Goal: Navigation & Orientation: Find specific page/section

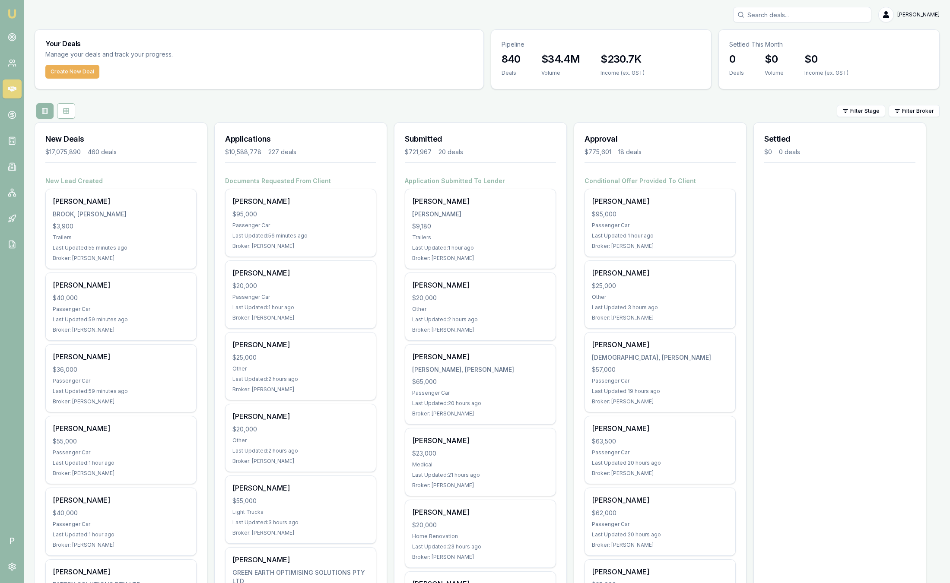
click at [909, 107] on html "Emu Broker P [PERSON_NAME] Toggle Menu Your Deals Manage your deals and track y…" at bounding box center [475, 291] width 950 height 583
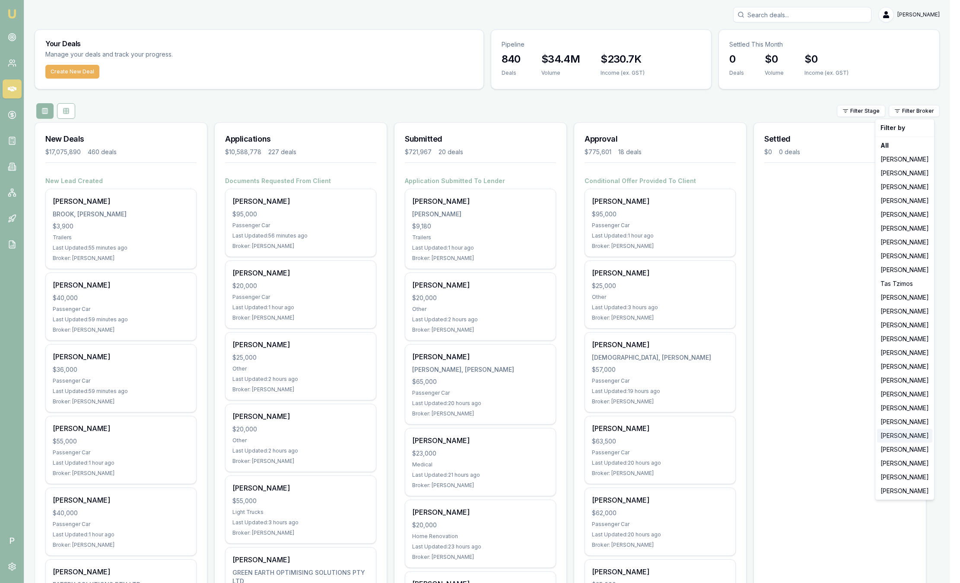
click at [897, 433] on div "[PERSON_NAME]" at bounding box center [904, 436] width 55 height 14
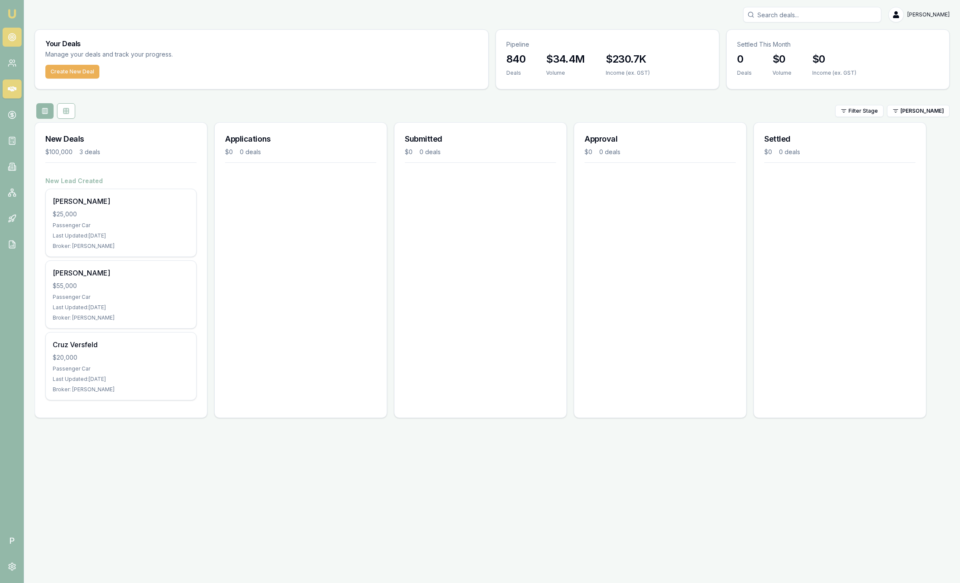
click at [11, 39] on icon at bounding box center [12, 37] width 9 height 9
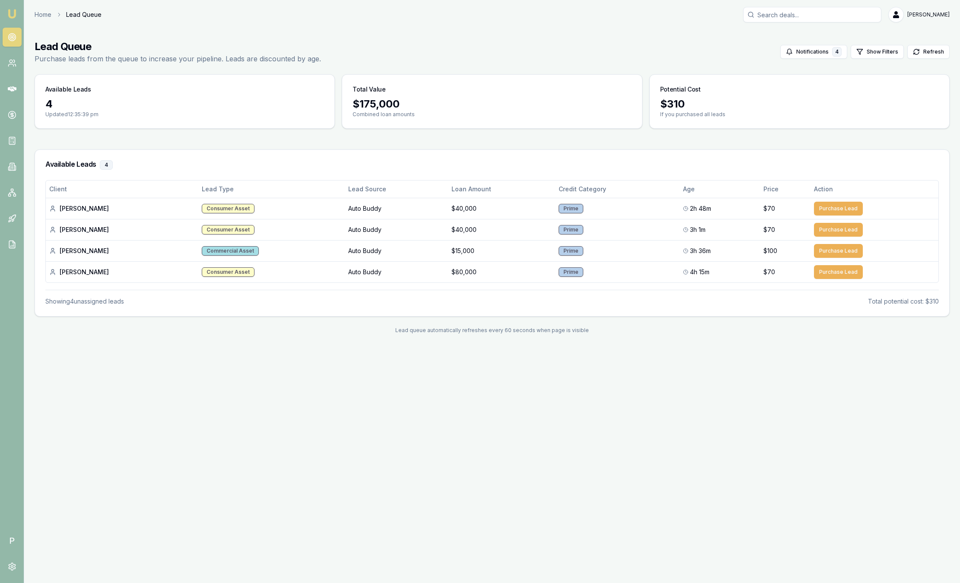
click at [223, 146] on main "Lead Queue Purchase leads from the queue to increase your pipeline. Leads are d…" at bounding box center [492, 186] width 936 height 315
click at [12, 15] on img at bounding box center [12, 14] width 10 height 10
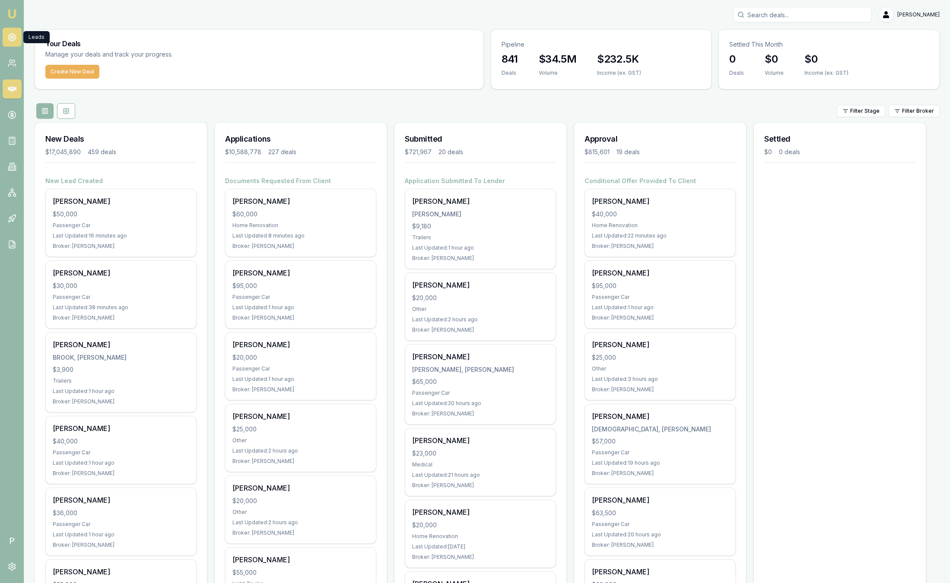
click at [10, 40] on circle at bounding box center [11, 37] width 7 height 7
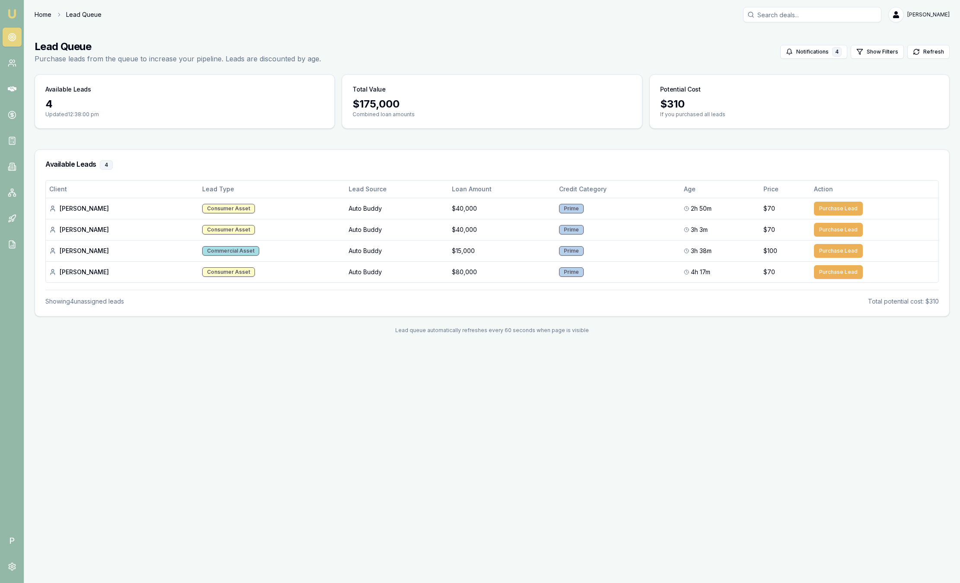
click at [38, 14] on link "Home" at bounding box center [43, 14] width 17 height 9
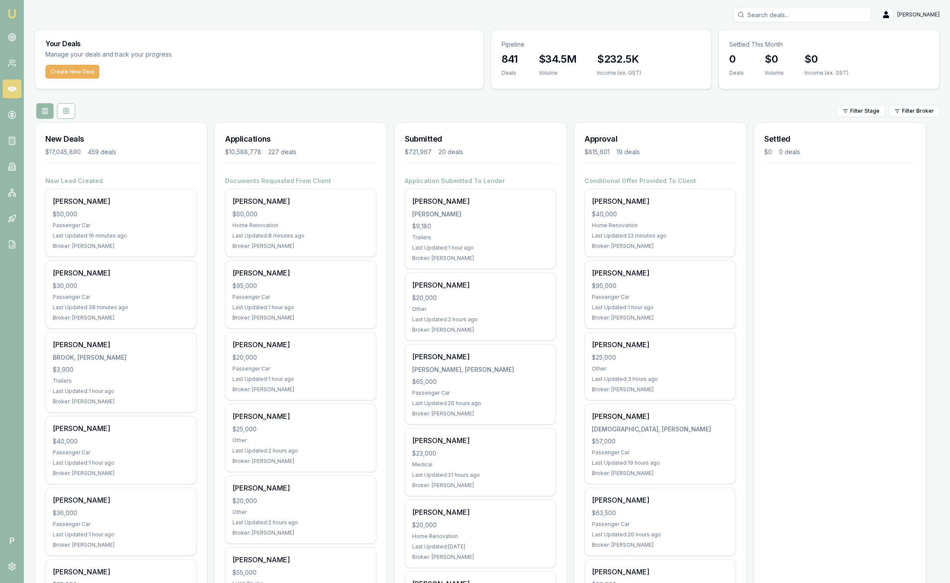
click at [291, 110] on div "Filter Stage Filter Broker" at bounding box center [487, 111] width 905 height 16
click at [18, 19] on link "Emu Broker" at bounding box center [12, 14] width 14 height 14
click at [743, 118] on div "Filter Stage Filter Broker" at bounding box center [487, 111] width 905 height 16
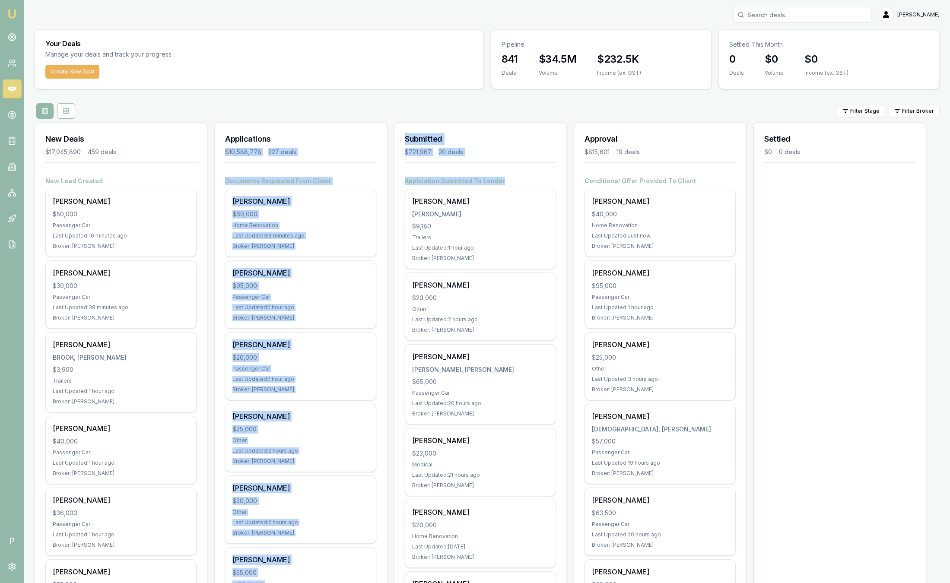
drag, startPoint x: 521, startPoint y: 181, endPoint x: 304, endPoint y: 137, distance: 221.3
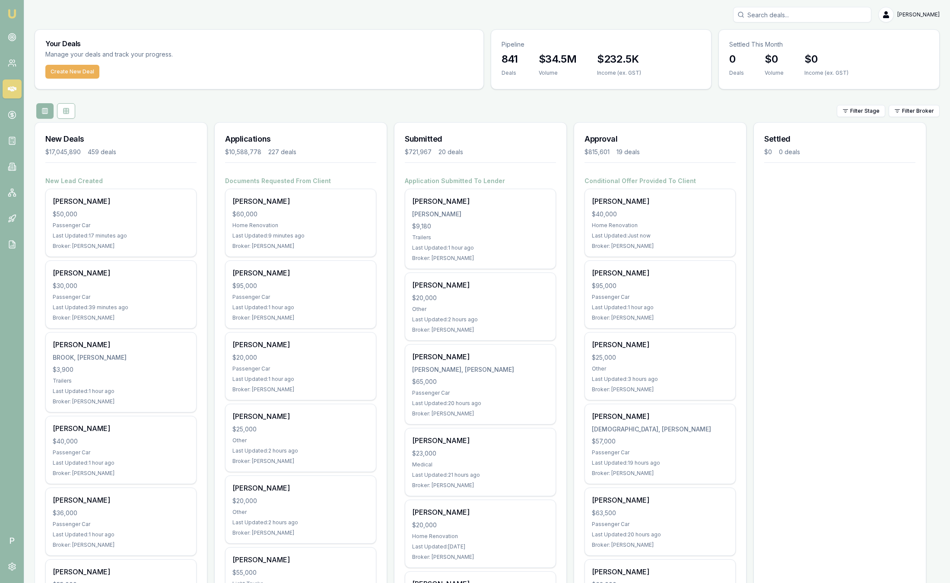
click at [94, 10] on div "[PERSON_NAME]" at bounding box center [487, 15] width 905 height 16
click at [12, 119] on circle at bounding box center [11, 114] width 7 height 7
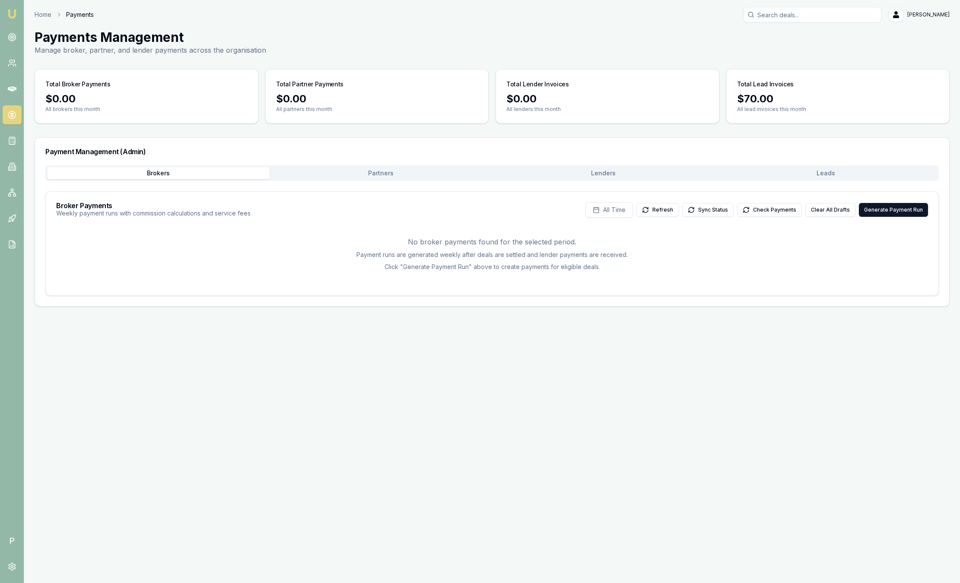
click at [790, 178] on button "Leads" at bounding box center [826, 173] width 223 height 12
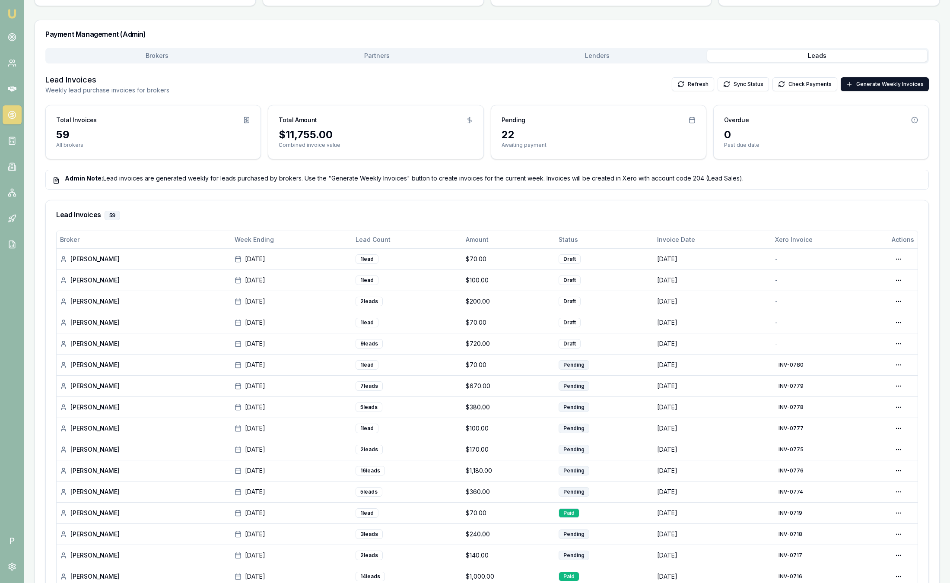
scroll to position [111, 0]
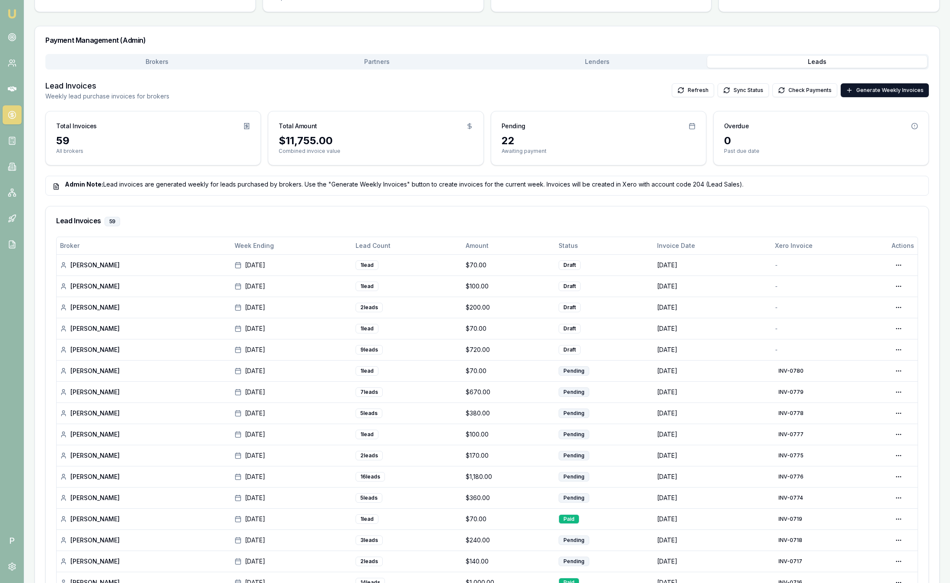
click at [11, 15] on img at bounding box center [12, 14] width 10 height 10
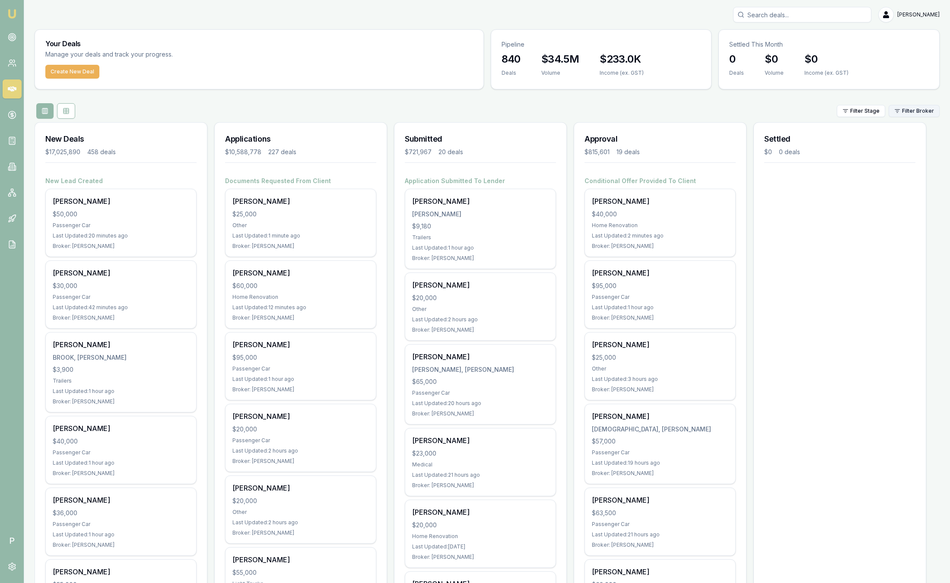
click at [914, 108] on html "Emu Broker P Sam Crouch Toggle Menu Your Deals Manage your deals and track your…" at bounding box center [475, 291] width 950 height 583
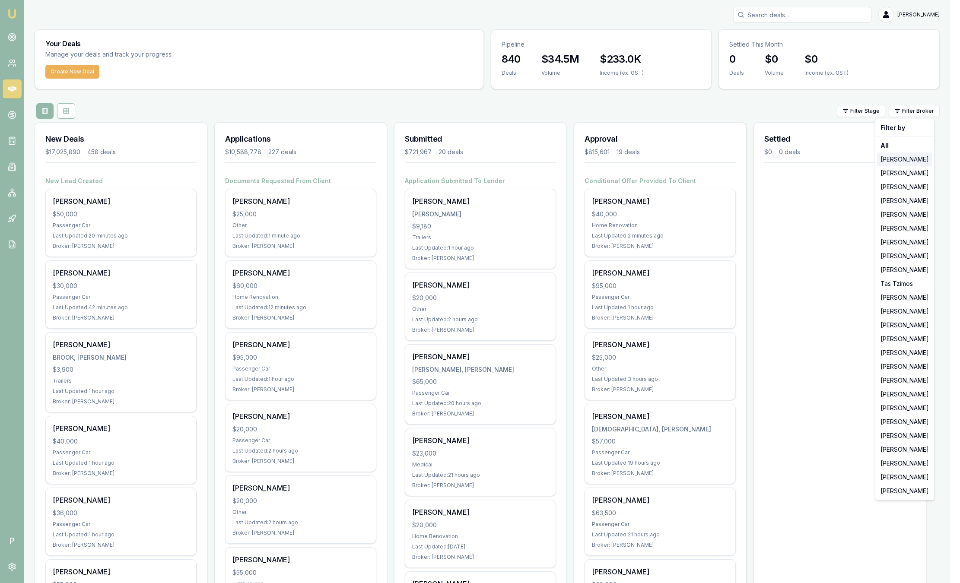
click at [913, 156] on div "[PERSON_NAME]" at bounding box center [904, 160] width 55 height 14
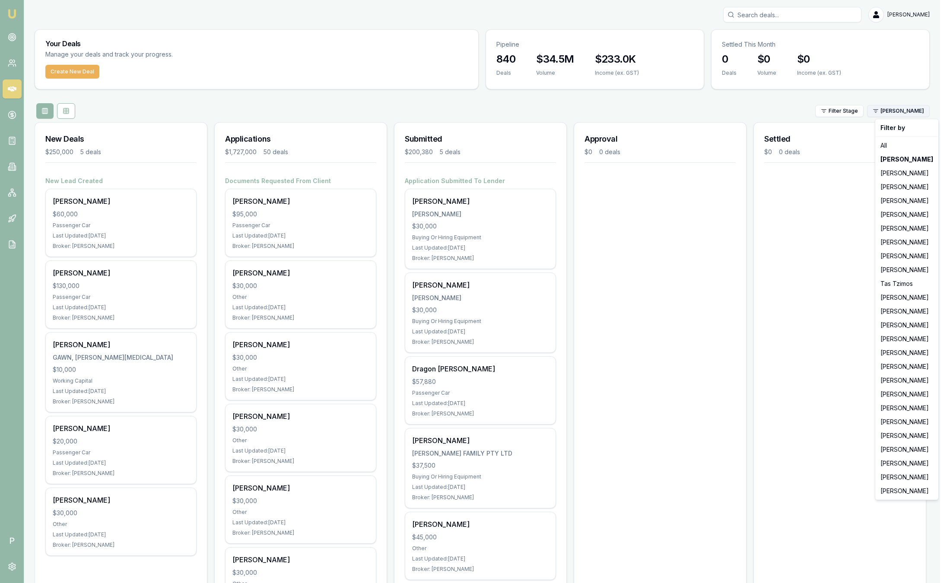
click at [900, 108] on html "Emu Broker P Sam Crouch Toggle Menu Your Deals Manage your deals and track your…" at bounding box center [475, 291] width 950 height 583
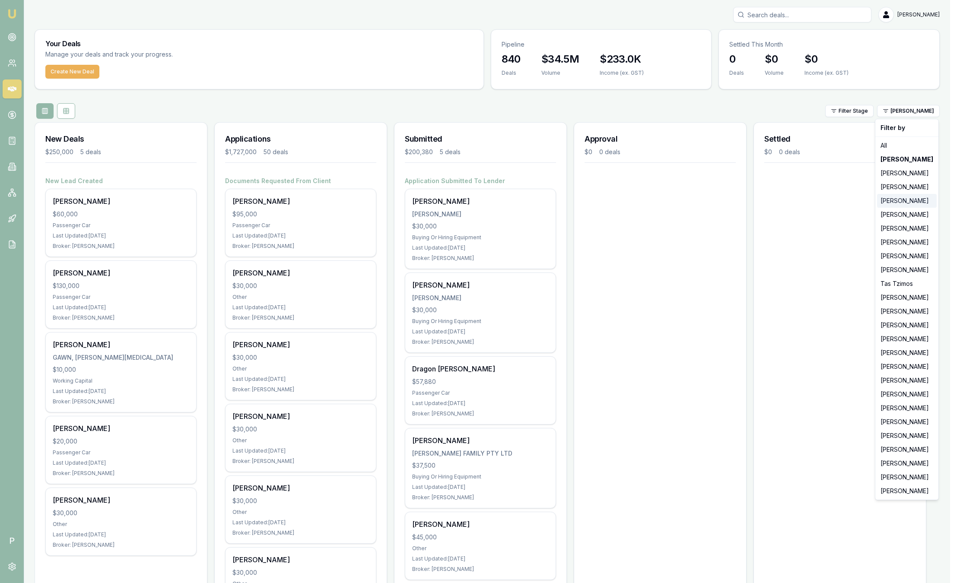
click at [901, 202] on div "[PERSON_NAME]" at bounding box center [907, 201] width 60 height 14
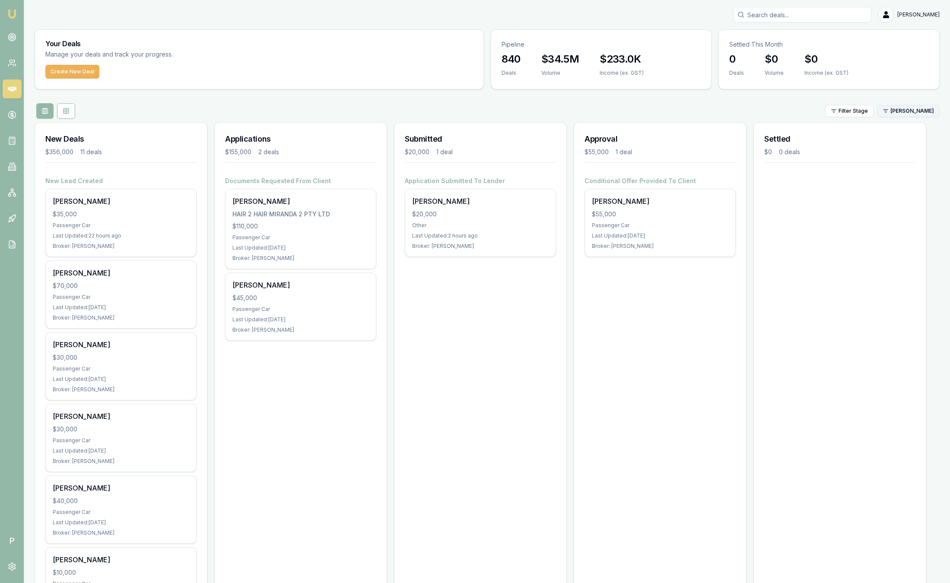
click at [905, 112] on html "Emu Broker P Sam Crouch Toggle Menu Your Deals Manage your deals and track your…" at bounding box center [475, 291] width 950 height 583
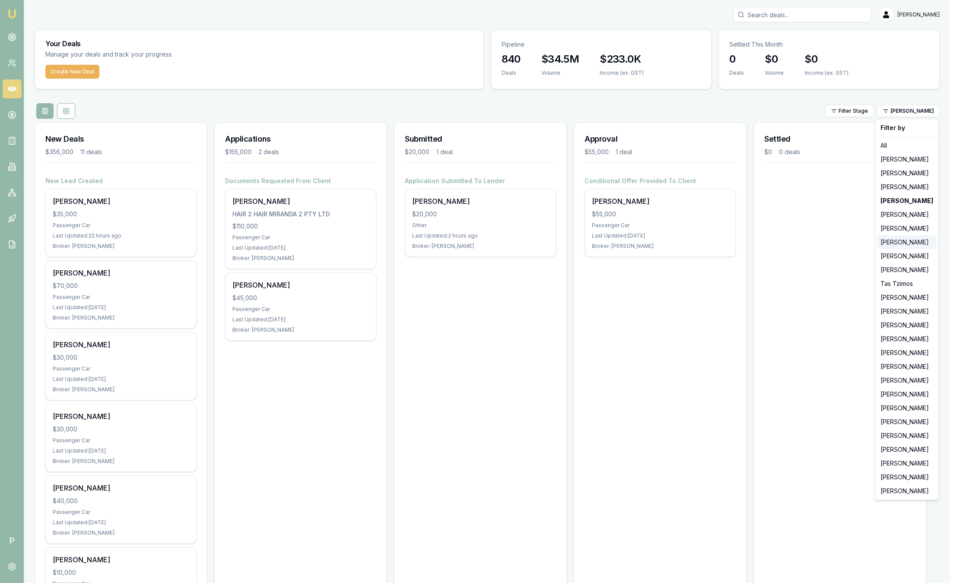
click at [905, 242] on div "[PERSON_NAME]" at bounding box center [907, 242] width 60 height 14
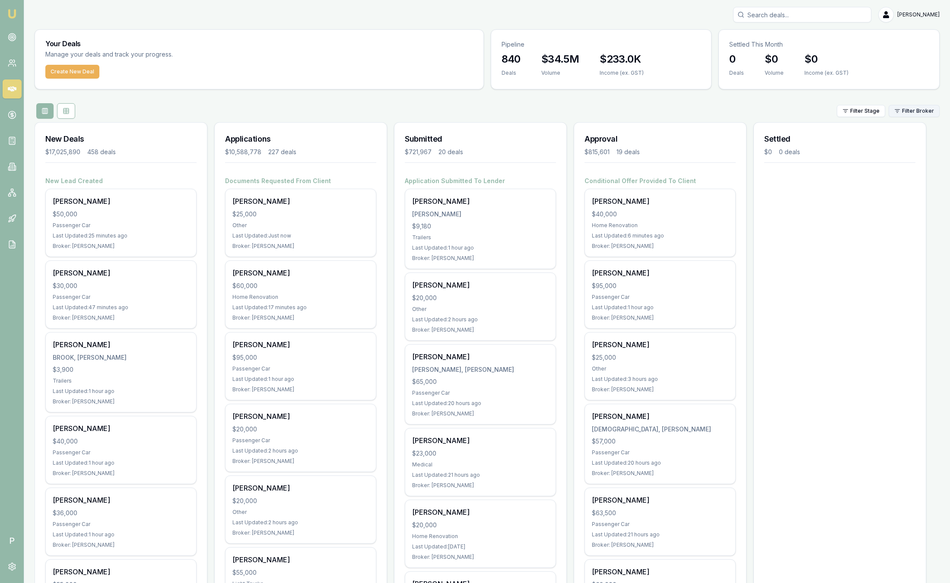
click at [895, 115] on html "Emu Broker P Sam Crouch Toggle Menu Your Deals Manage your deals and track your…" at bounding box center [475, 291] width 950 height 583
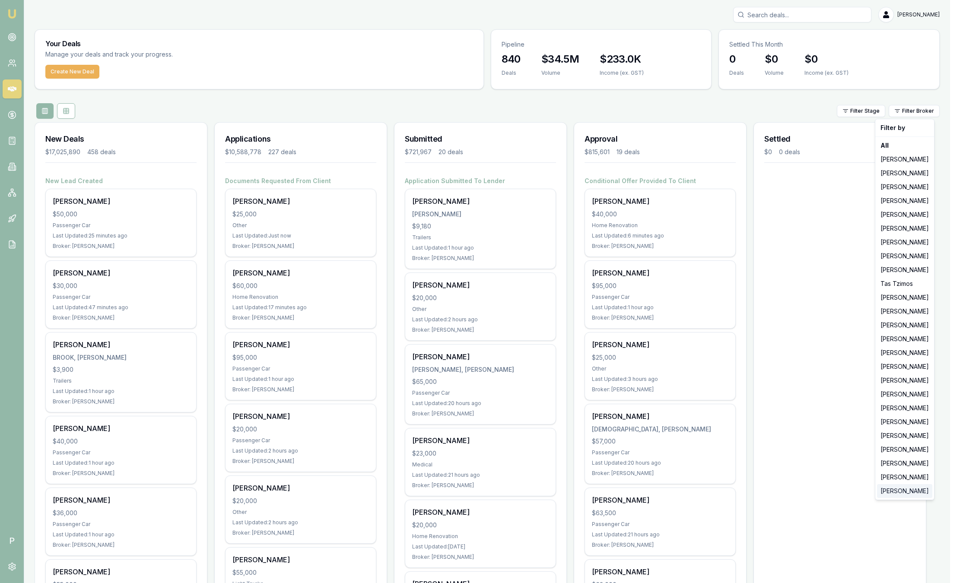
click at [900, 497] on div "[PERSON_NAME]" at bounding box center [904, 491] width 55 height 14
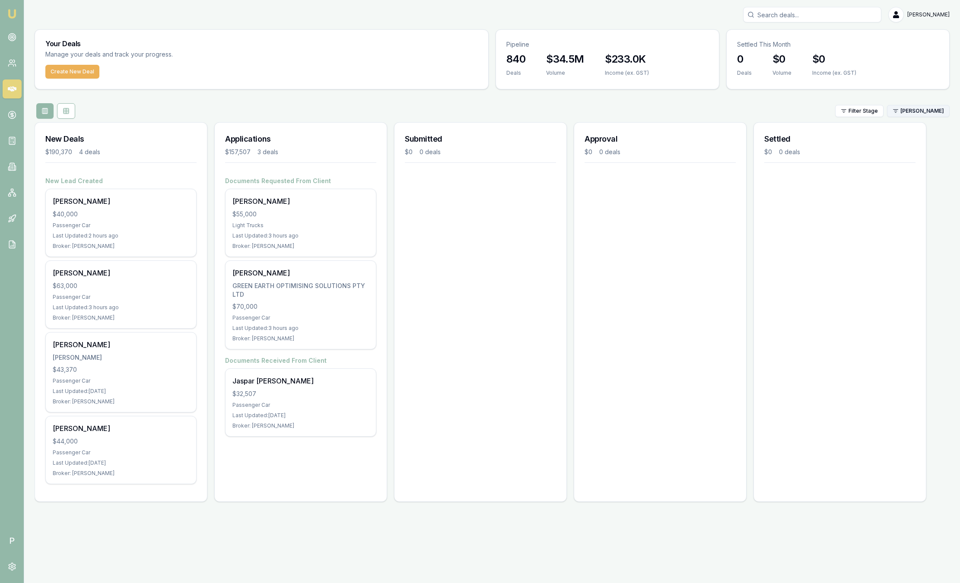
click at [924, 111] on html "Emu Broker P Sam Crouch Toggle Menu Your Deals Manage your deals and track your…" at bounding box center [480, 291] width 960 height 583
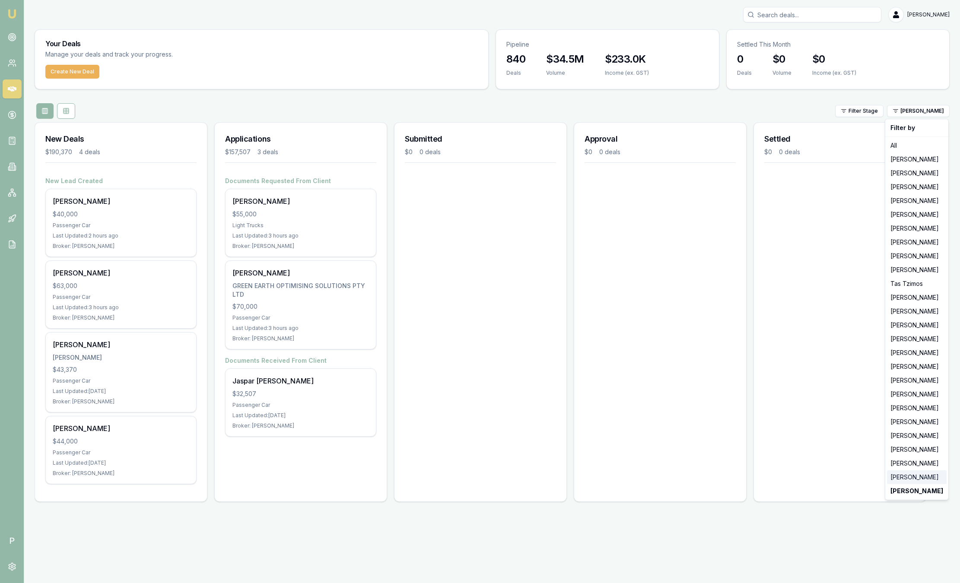
click at [911, 479] on div "[PERSON_NAME]" at bounding box center [917, 477] width 60 height 14
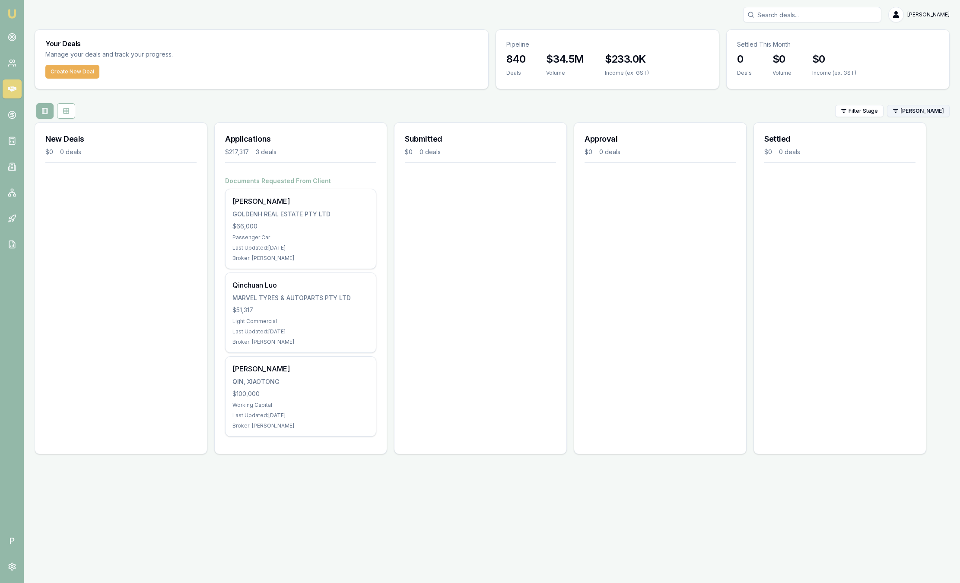
click at [938, 109] on html "Emu Broker P Sam Crouch Toggle Menu Your Deals Manage your deals and track your…" at bounding box center [480, 291] width 960 height 583
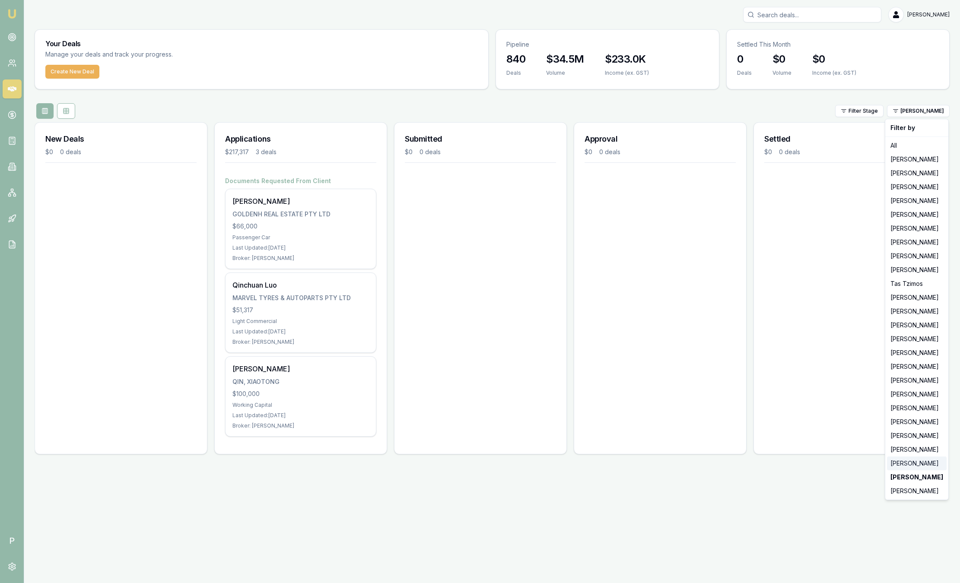
click at [909, 463] on div "[PERSON_NAME]" at bounding box center [917, 464] width 60 height 14
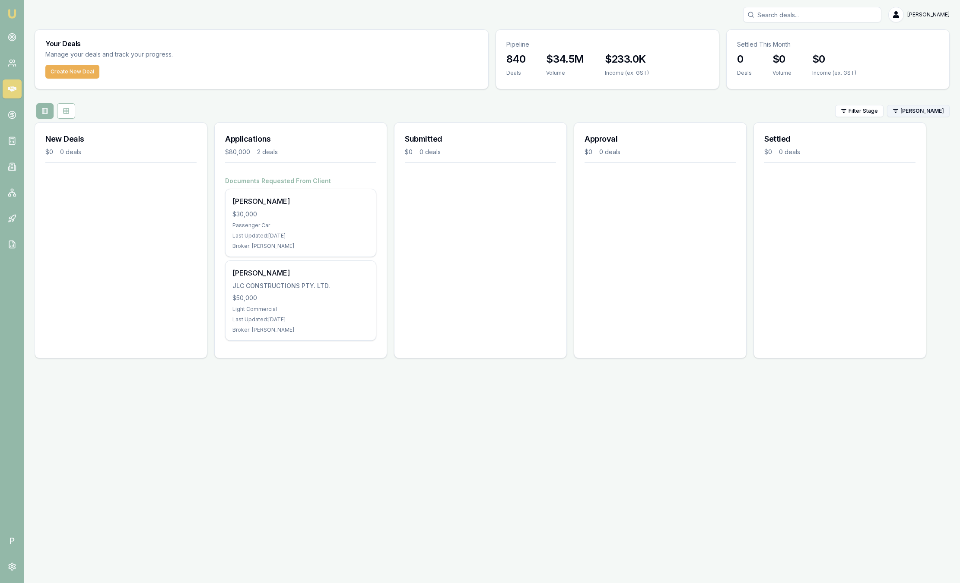
click at [910, 111] on html "Emu Broker P Sam Crouch Toggle Menu Your Deals Manage your deals and track your…" at bounding box center [480, 291] width 960 height 583
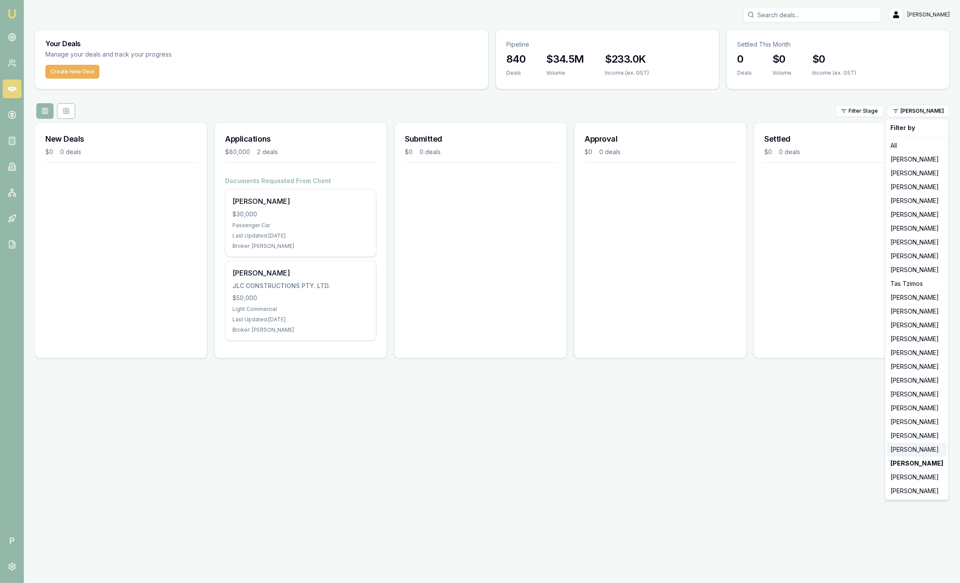
click at [915, 452] on div "Laura La Micela" at bounding box center [917, 450] width 60 height 14
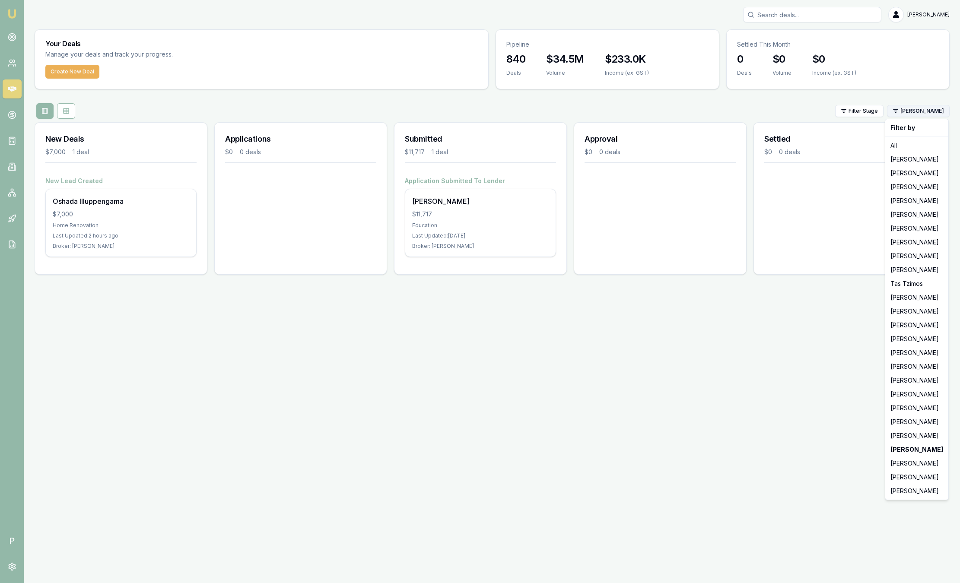
click at [922, 112] on html "Emu Broker P Sam Crouch Toggle Menu Your Deals Manage your deals and track your…" at bounding box center [480, 291] width 960 height 583
click at [925, 366] on div "Rachael Connors" at bounding box center [917, 367] width 60 height 14
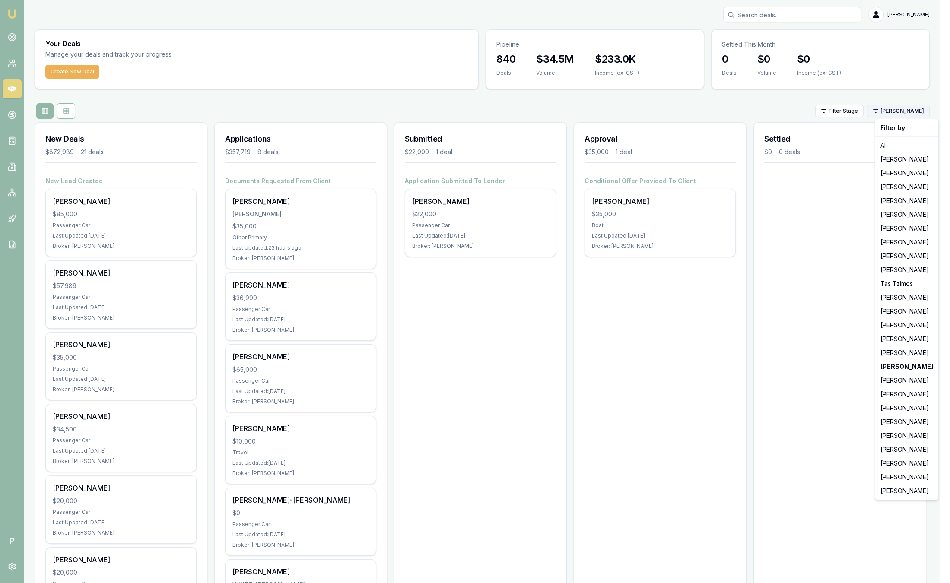
click at [901, 112] on html "Emu Broker P Sam Crouch Toggle Menu Your Deals Manage your deals and track your…" at bounding box center [475, 291] width 950 height 583
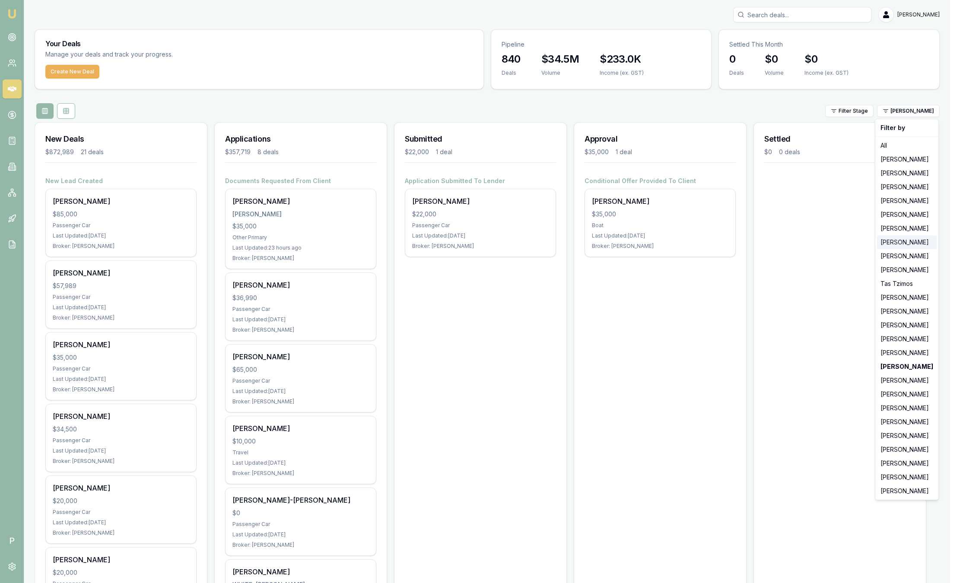
click at [916, 240] on div "[PERSON_NAME]" at bounding box center [907, 242] width 60 height 14
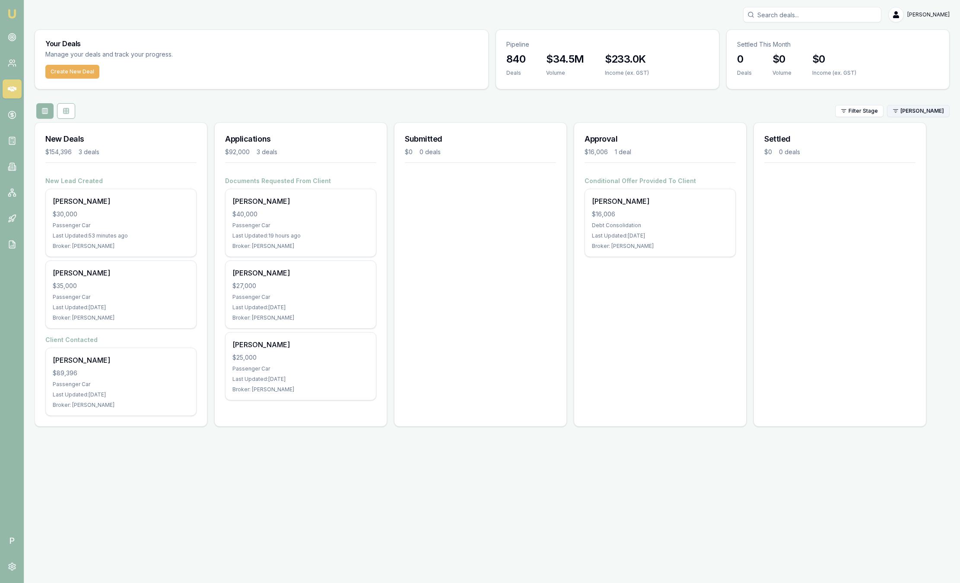
click at [935, 113] on html "Emu Broker P Sam Crouch Toggle Menu Your Deals Manage your deals and track your…" at bounding box center [480, 291] width 960 height 583
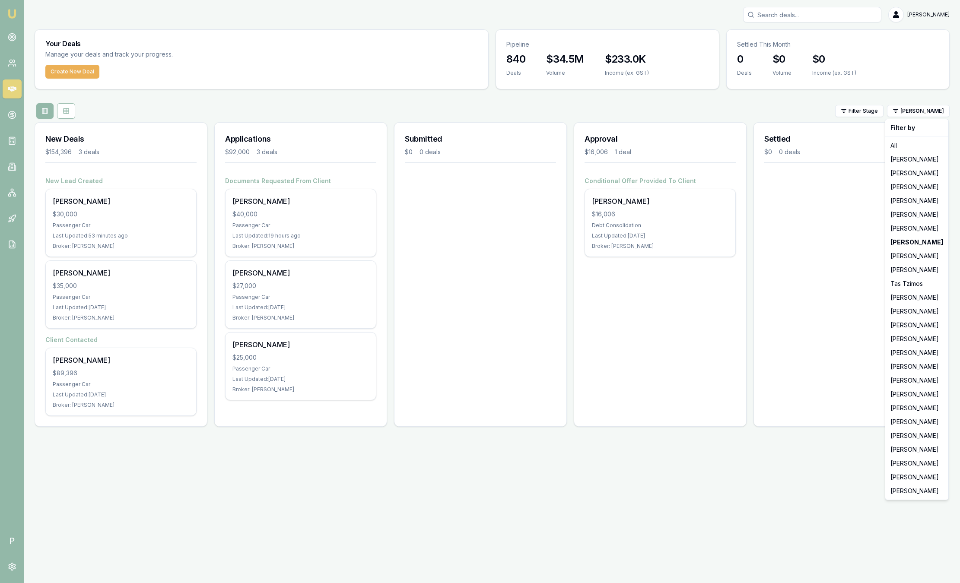
click at [774, 103] on html "Emu Broker P Sam Crouch Toggle Menu Your Deals Manage your deals and track your…" at bounding box center [480, 291] width 960 height 583
click at [938, 108] on html "Emu Broker P Sam Crouch Toggle Menu Your Deals Manage your deals and track your…" at bounding box center [480, 291] width 960 height 583
click at [930, 251] on div "Wendy Fonseka" at bounding box center [917, 256] width 60 height 14
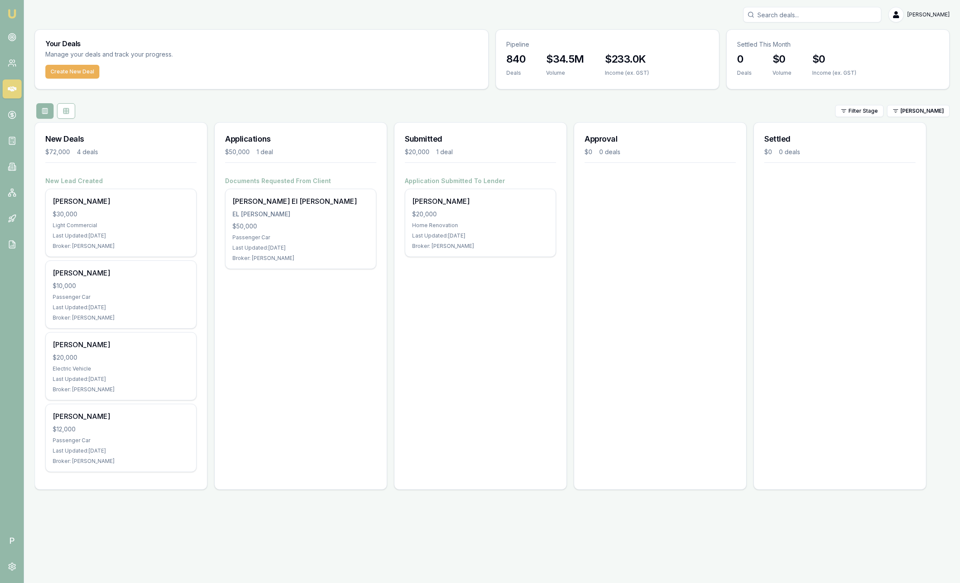
click at [705, 114] on div "Filter Stage Wendy Fonseka" at bounding box center [492, 111] width 915 height 16
click at [688, 111] on div "Filter Stage Wendy Fonseka" at bounding box center [492, 111] width 915 height 16
click at [938, 111] on html "Emu Broker P Sam Crouch Toggle Menu Your Deals Manage your deals and track your…" at bounding box center [480, 291] width 960 height 583
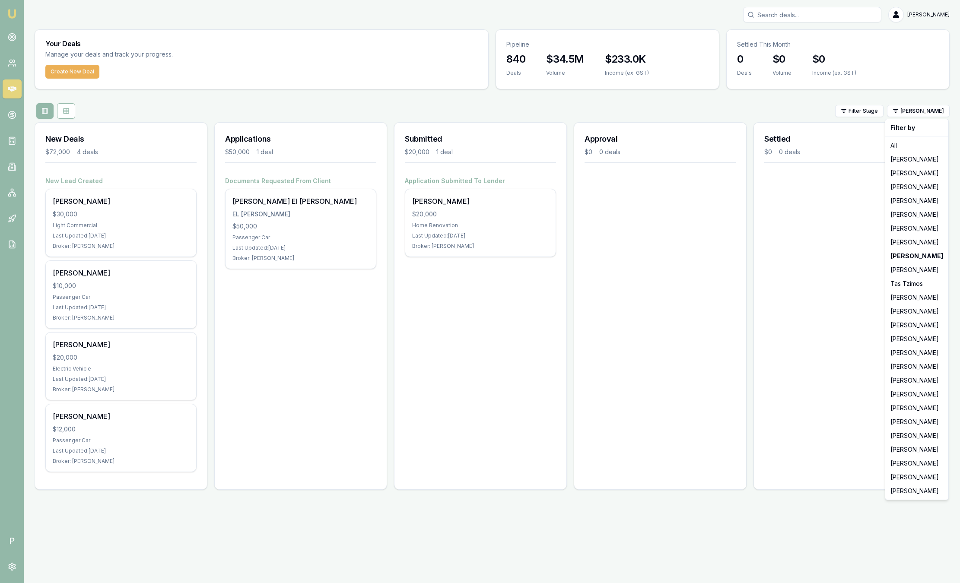
click at [626, 103] on html "Emu Broker P Sam Crouch Toggle Menu Your Deals Manage your deals and track your…" at bounding box center [480, 291] width 960 height 583
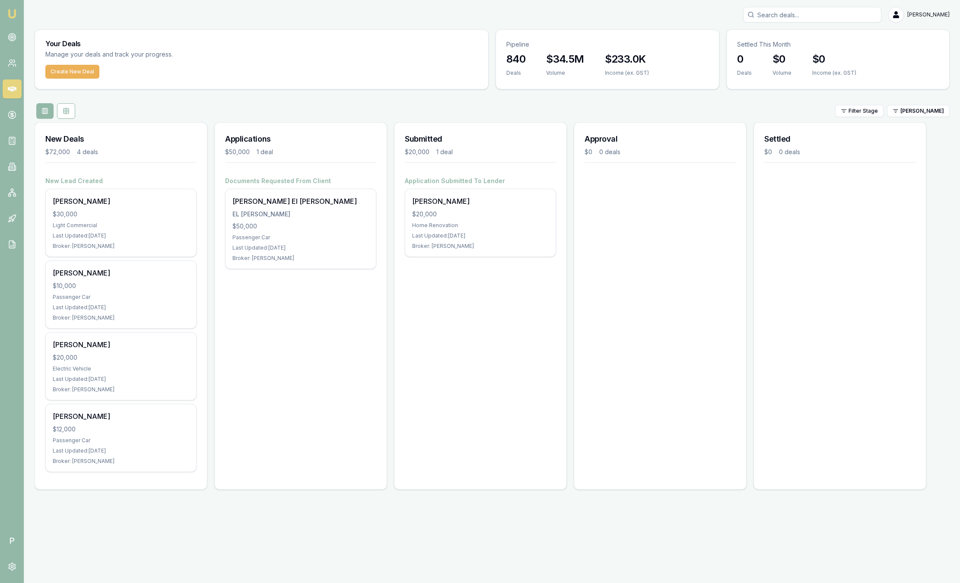
click at [13, 18] on img at bounding box center [12, 14] width 10 height 10
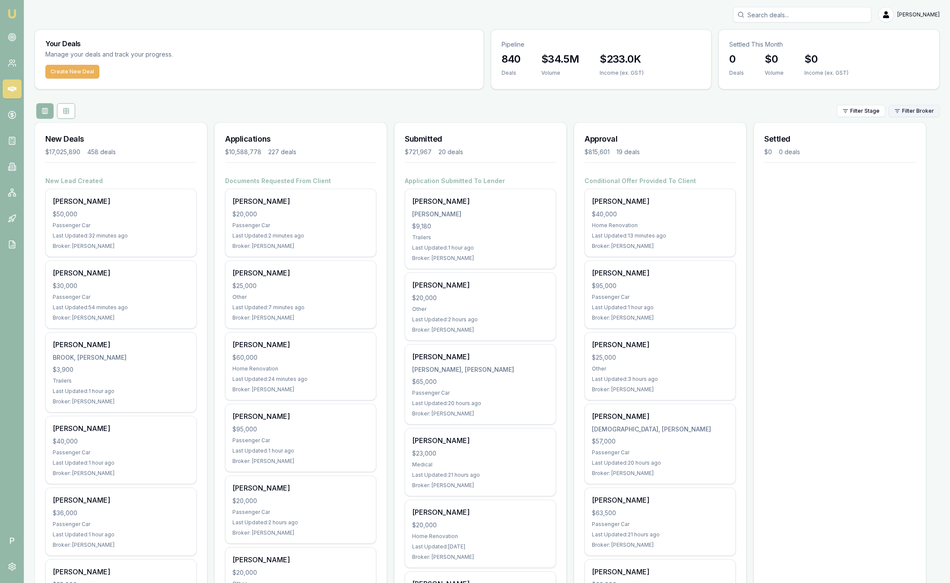
click at [901, 112] on html "Emu Broker P Sam Crouch Toggle Menu Your Deals Manage your deals and track your…" at bounding box center [475, 291] width 950 height 583
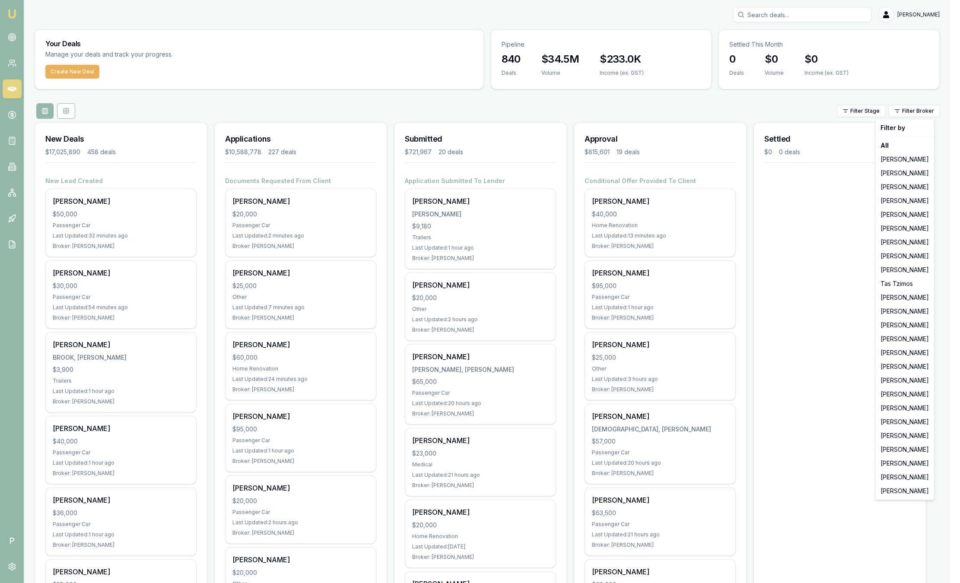
click at [827, 274] on html "Emu Broker P Sam Crouch Toggle Menu Your Deals Manage your deals and track your…" at bounding box center [480, 291] width 960 height 583
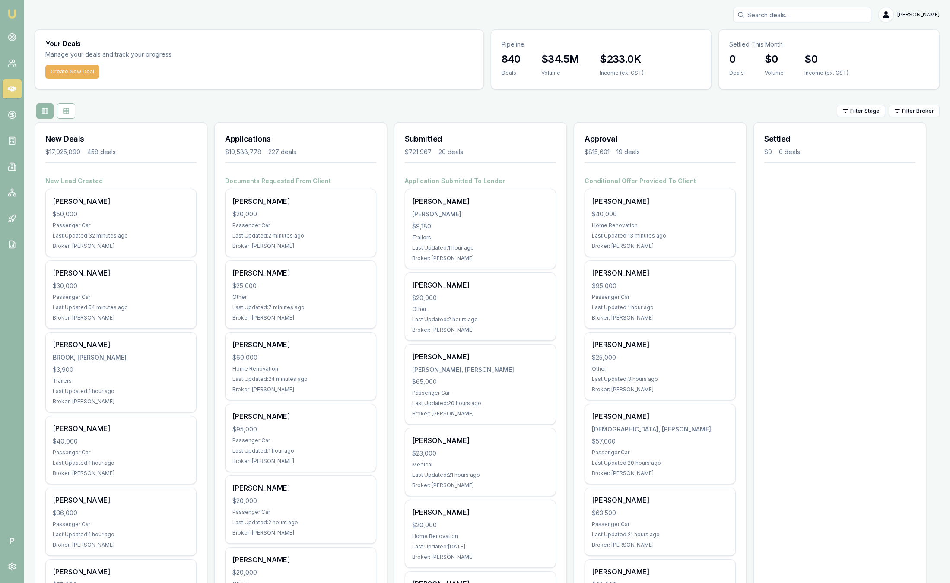
click at [903, 111] on html "Emu Broker P Sam Crouch Toggle Menu Your Deals Manage your deals and track your…" at bounding box center [475, 291] width 950 height 583
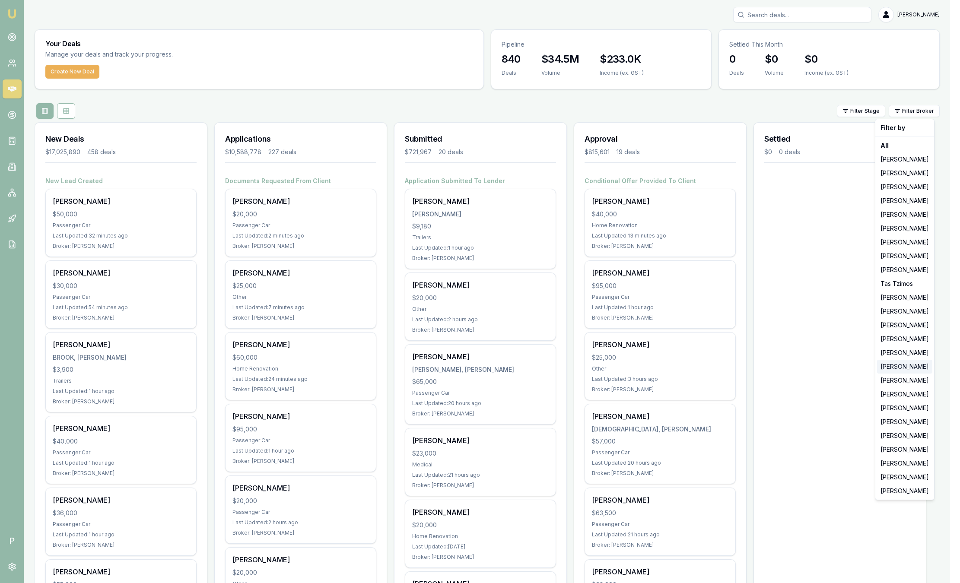
drag, startPoint x: 899, startPoint y: 364, endPoint x: 898, endPoint y: 358, distance: 5.7
click at [899, 363] on div "Rachael Connors" at bounding box center [904, 367] width 55 height 14
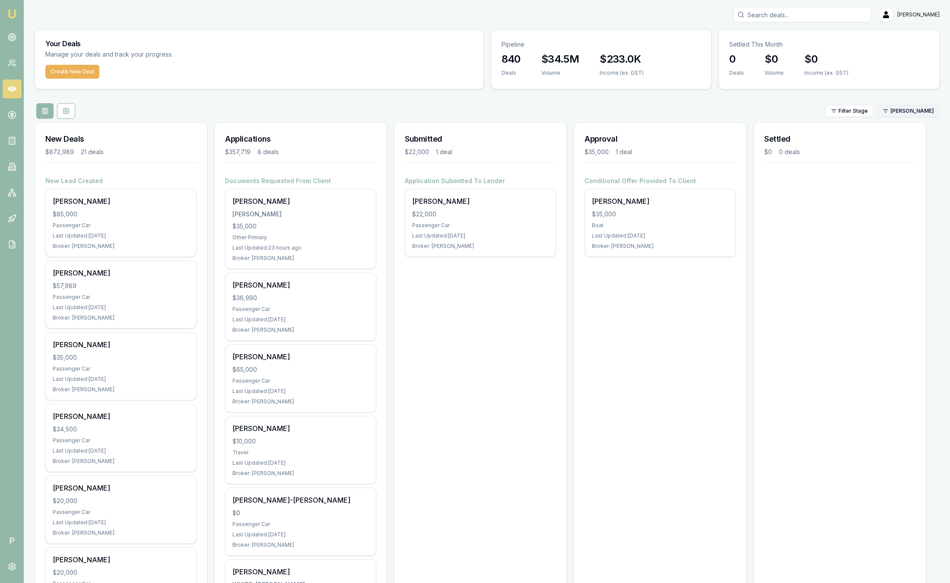
click at [914, 112] on html "Emu Broker P Sam Crouch Toggle Menu Your Deals Manage your deals and track your…" at bounding box center [475, 291] width 950 height 583
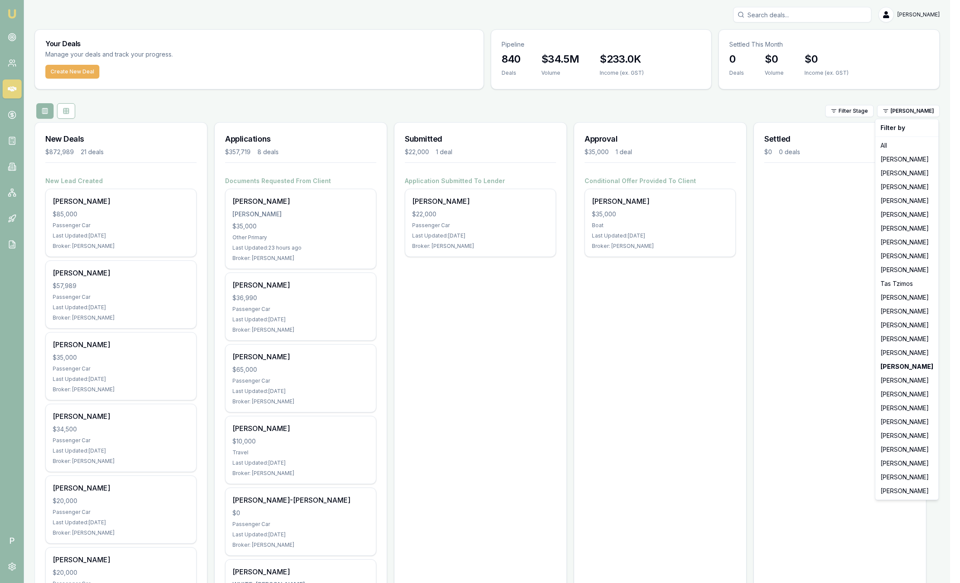
click at [195, 102] on html "Emu Broker P Sam Crouch Toggle Menu Your Deals Manage your deals and track your…" at bounding box center [480, 291] width 960 height 583
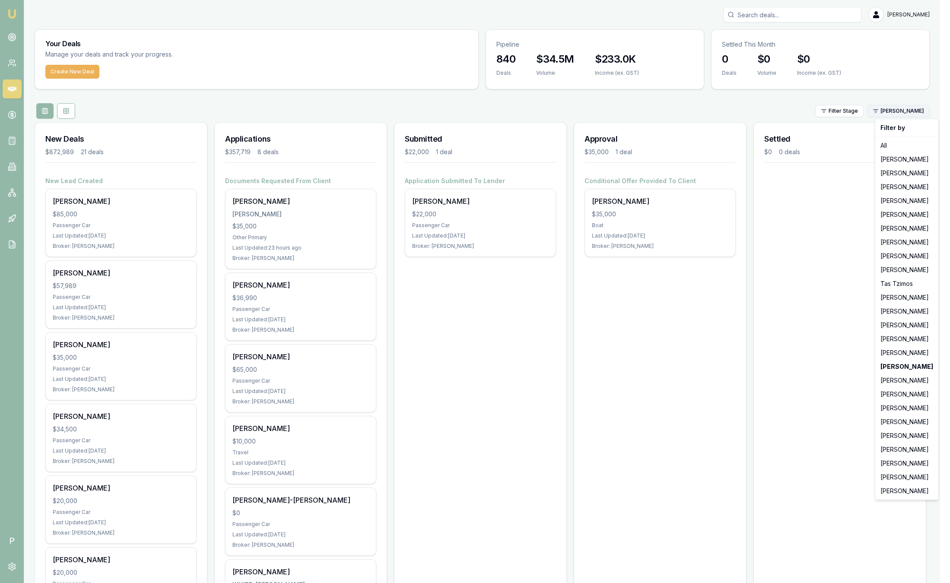
click at [895, 110] on html "Emu Broker P Sam Crouch Toggle Menu Your Deals Manage your deals and track your…" at bounding box center [475, 291] width 950 height 583
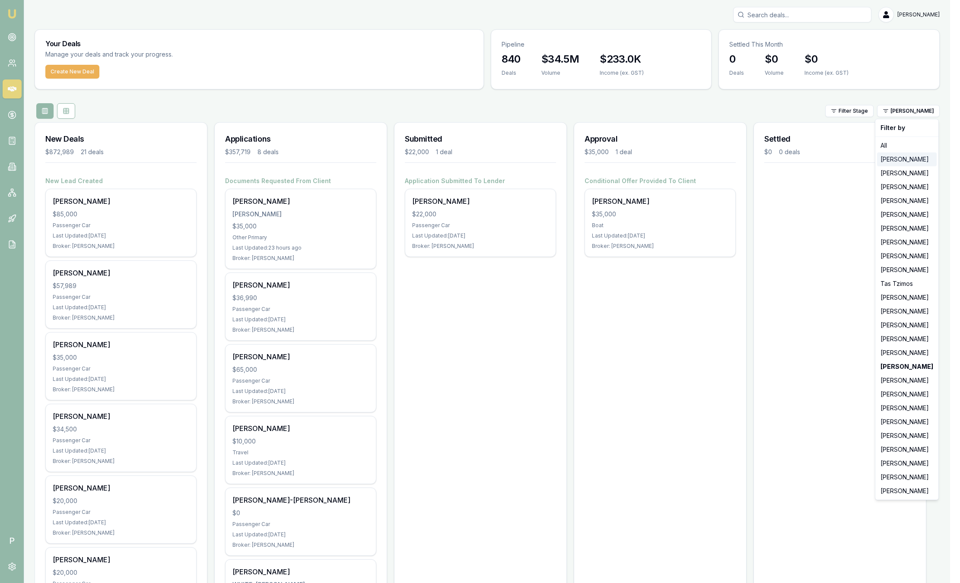
click at [897, 156] on div "Jackson Fanfulla" at bounding box center [907, 160] width 60 height 14
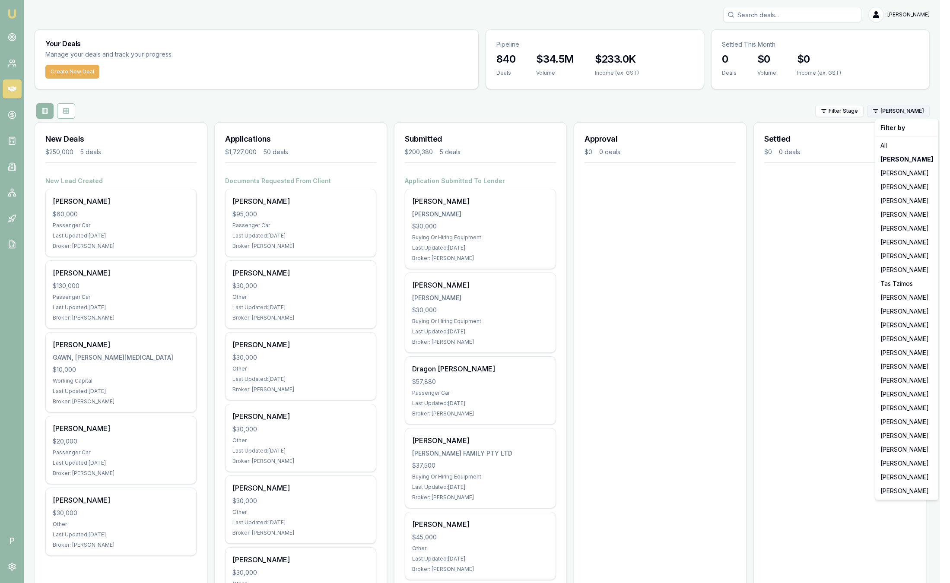
click at [904, 114] on html "Emu Broker P Sam Crouch Toggle Menu Your Deals Manage your deals and track your…" at bounding box center [475, 291] width 950 height 583
